Goal: Task Accomplishment & Management: Complete application form

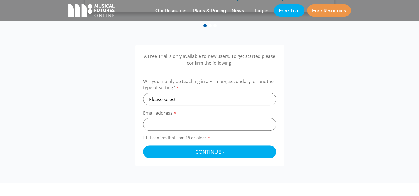
scroll to position [158, 0]
click at [176, 103] on select "Please select Primary Secondary Other" at bounding box center [209, 99] width 133 height 13
select select "primary"
click at [143, 93] on select "Please select Primary Secondary Other" at bounding box center [209, 99] width 133 height 13
click at [165, 120] on input "email" at bounding box center [209, 124] width 133 height 13
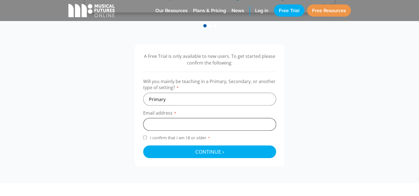
type input "eloise.mcintyre@qed.qld.gov.au"
click at [190, 139] on span "I confirm that I am 18 or older *" at bounding box center [180, 137] width 62 height 5
click at [147, 139] on input "I confirm that I am 18 or older *" at bounding box center [145, 138] width 4 height 4
checkbox input "true"
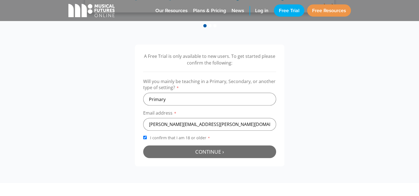
click at [179, 150] on button "Continue › Checking your details..." at bounding box center [209, 151] width 133 height 13
